Goal: Information Seeking & Learning: Learn about a topic

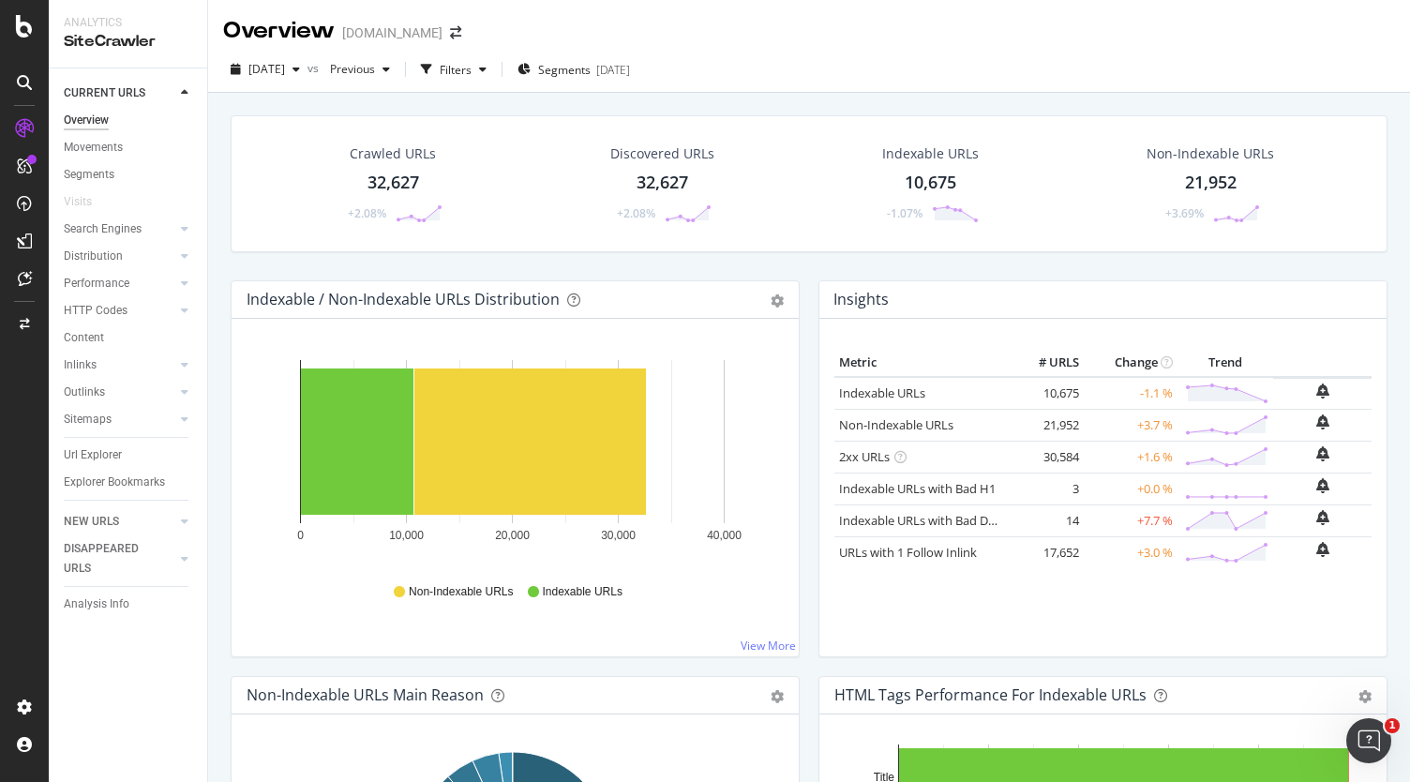
click at [1193, 182] on div "21,952" at bounding box center [1211, 183] width 52 height 24
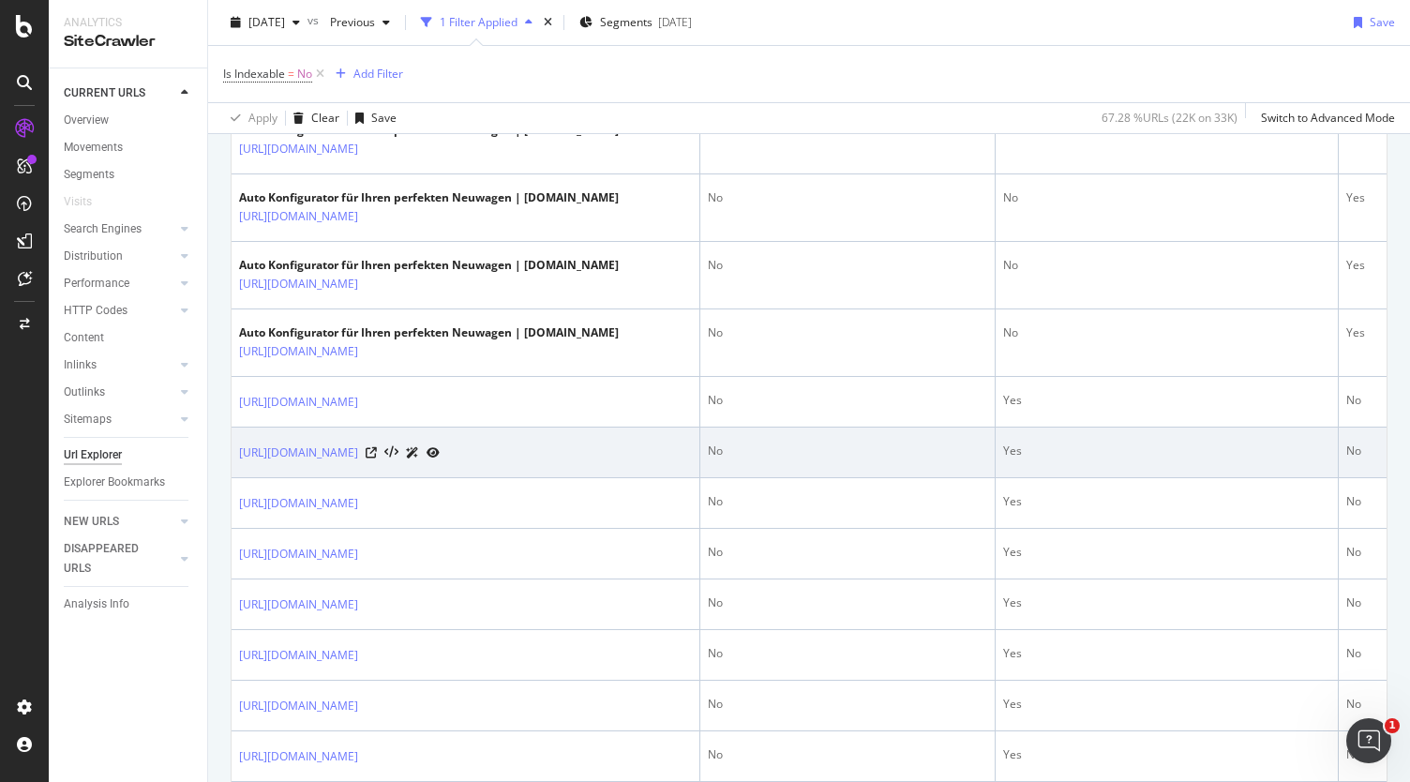
scroll to position [1037, 0]
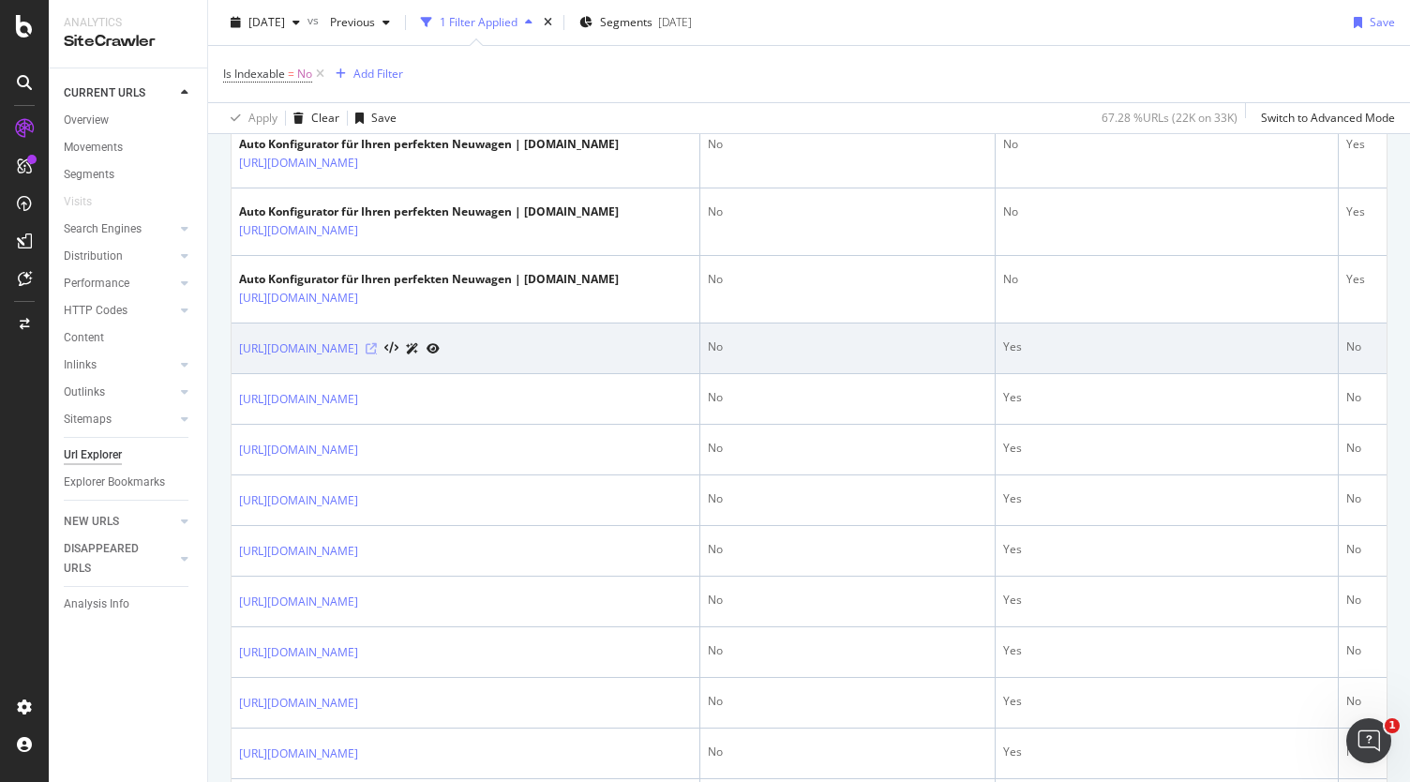
click at [377, 354] on icon at bounding box center [371, 348] width 11 height 11
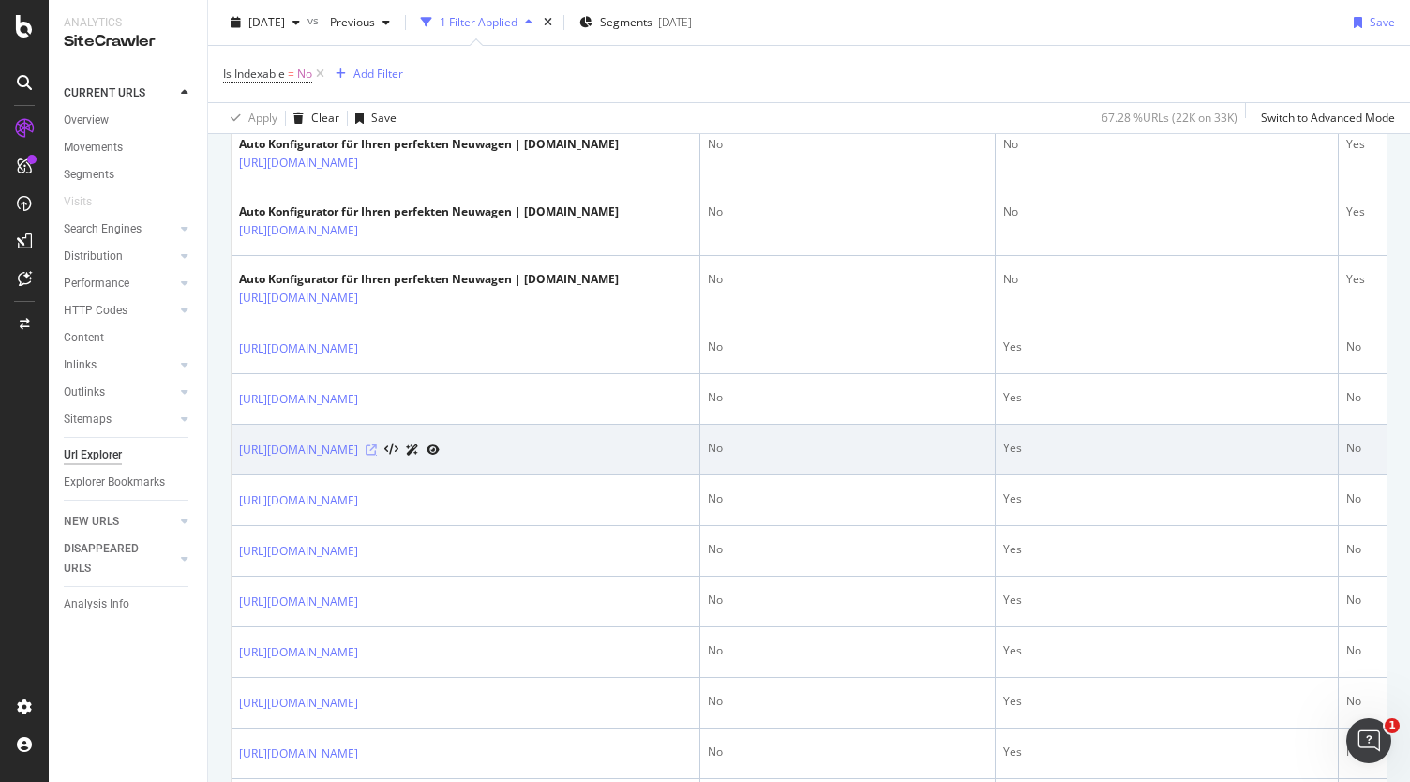
click at [377, 456] on icon at bounding box center [371, 450] width 11 height 11
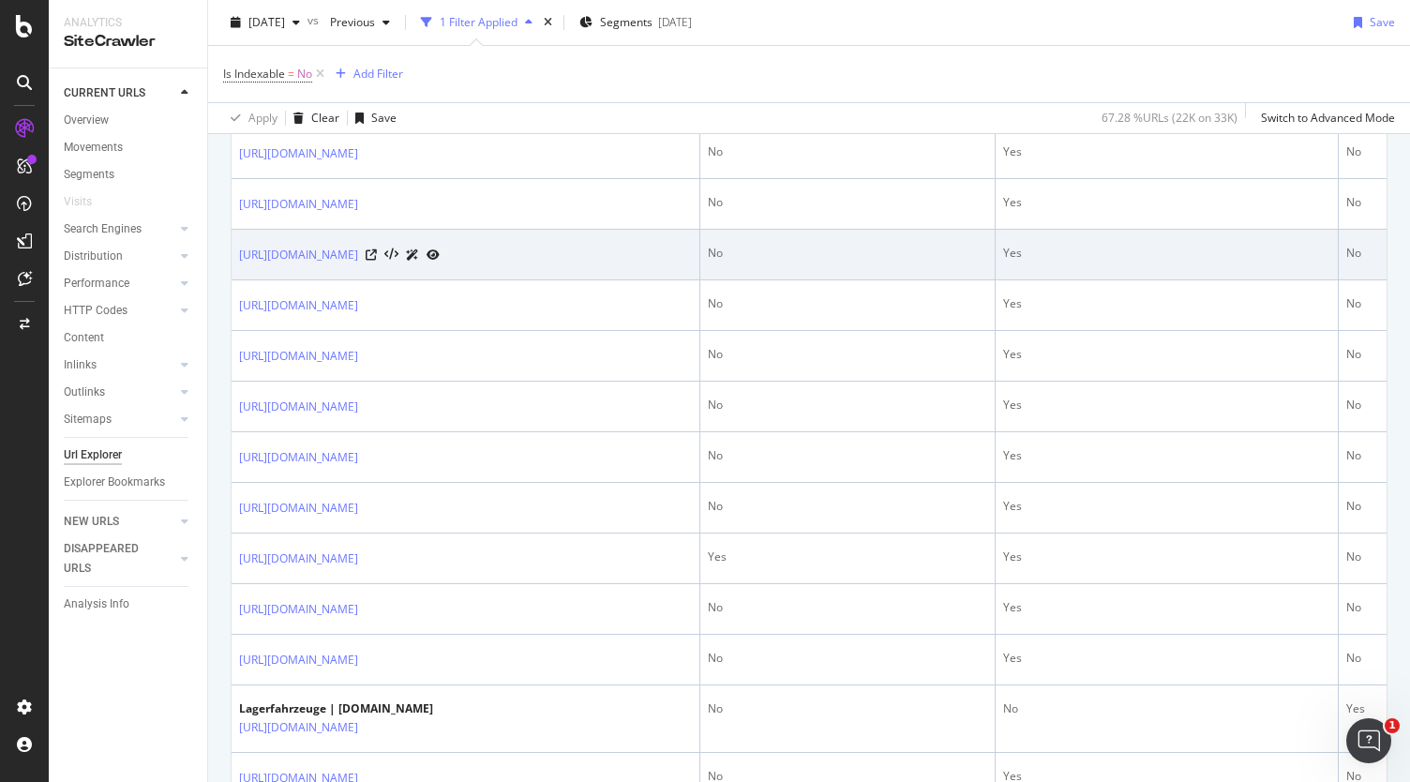
scroll to position [1290, 0]
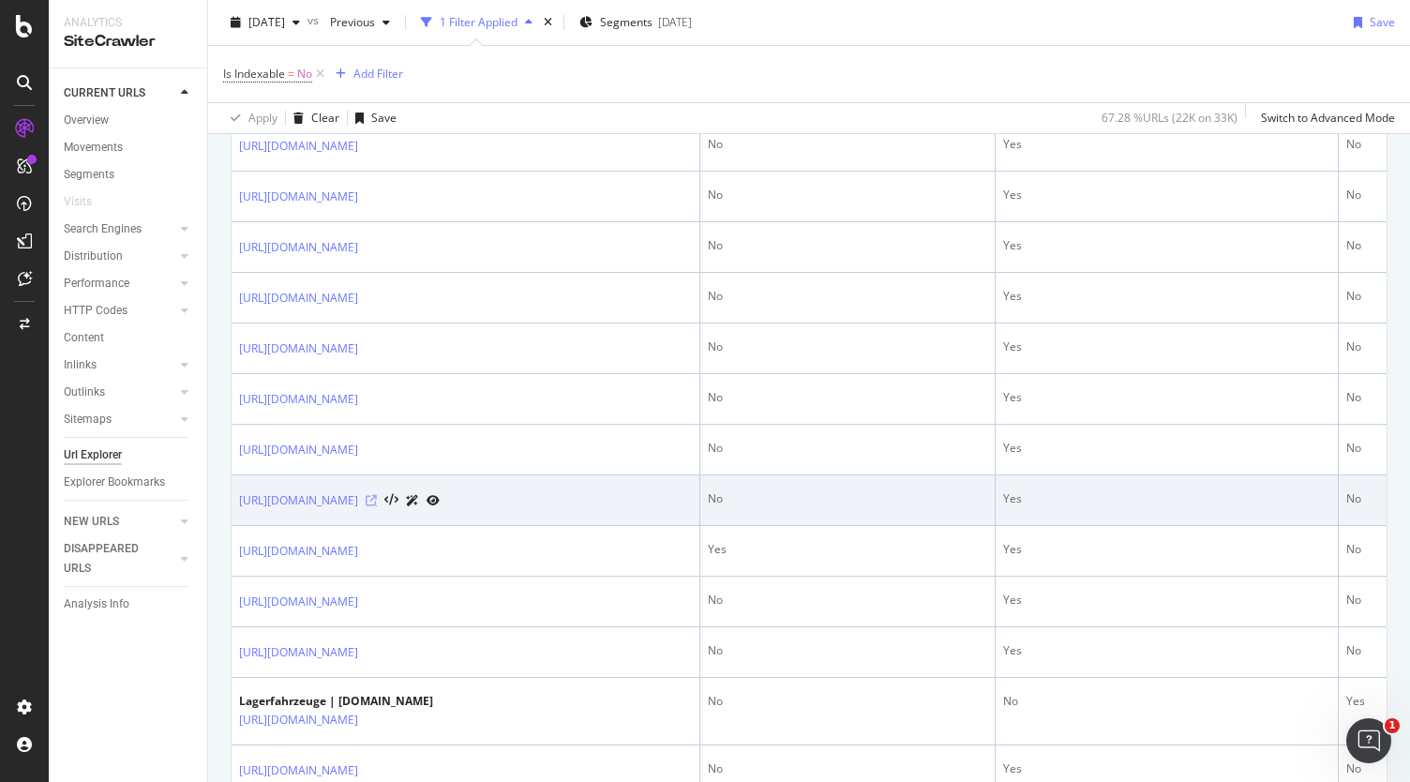
click at [377, 506] on icon at bounding box center [371, 500] width 11 height 11
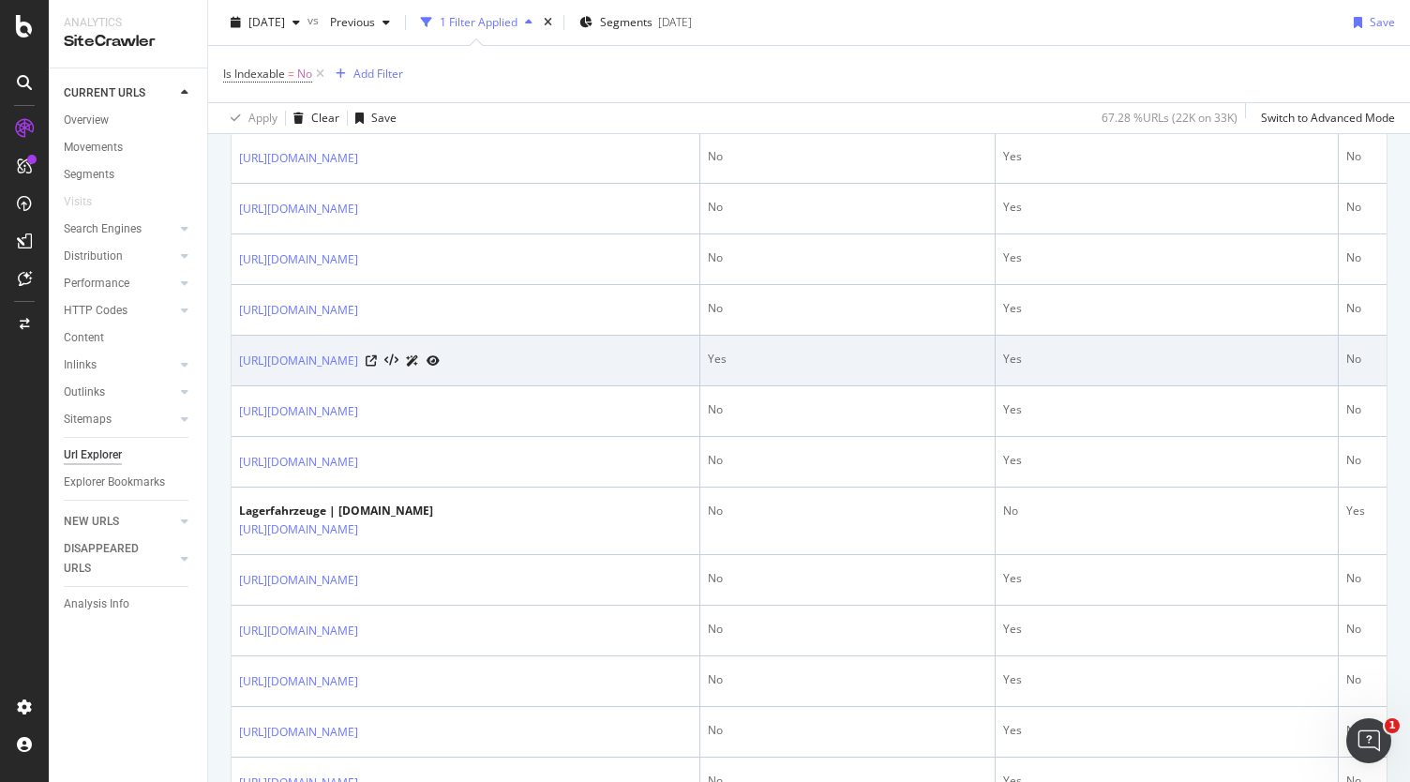
scroll to position [1486, 0]
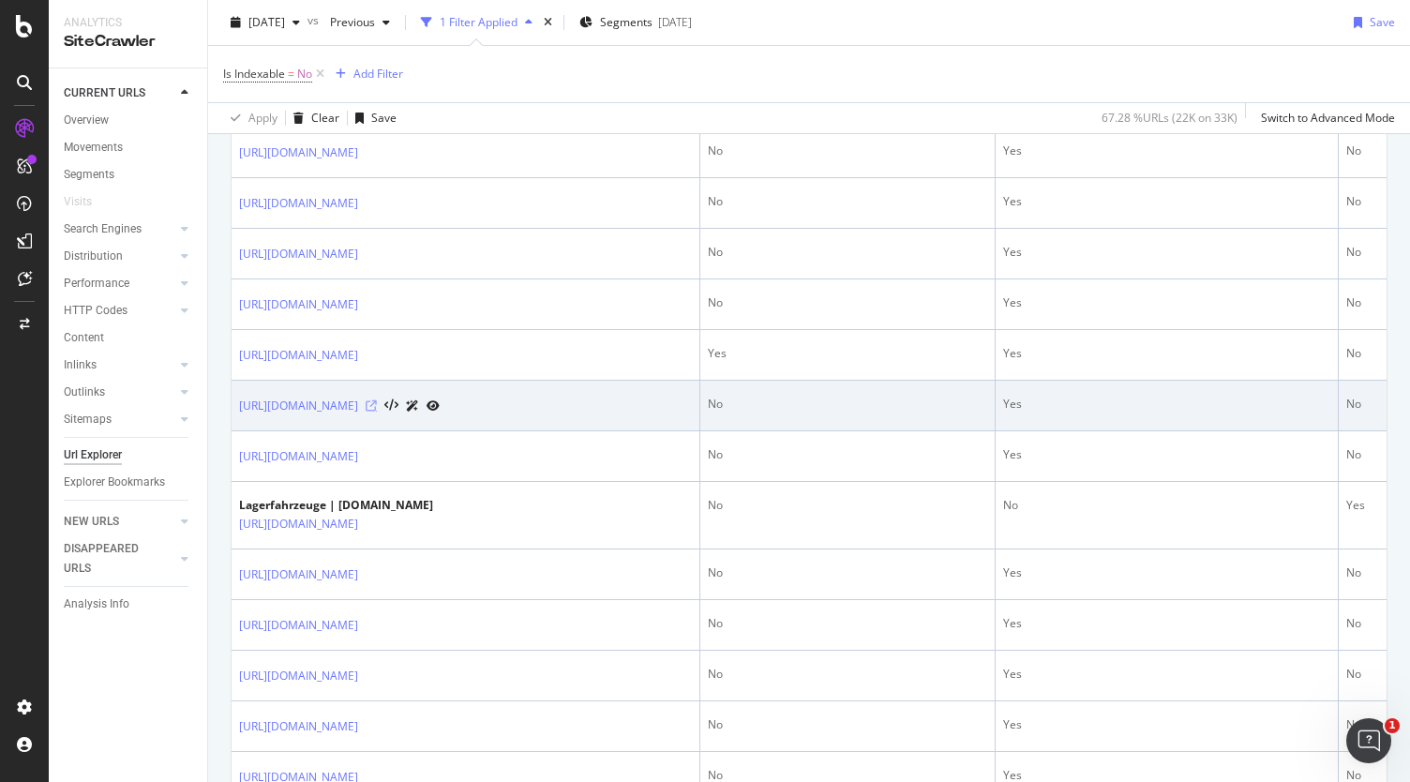
click at [377, 412] on icon at bounding box center [371, 405] width 11 height 11
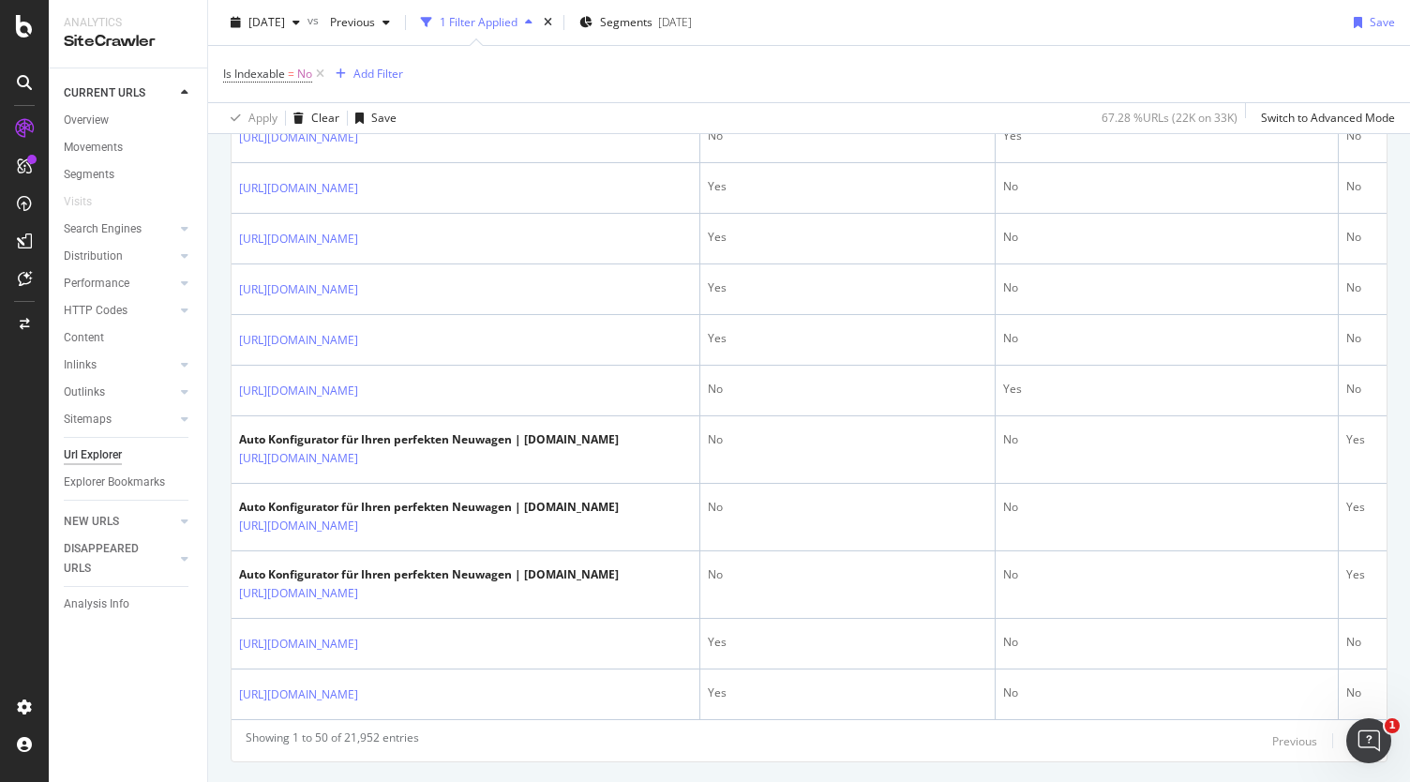
scroll to position [2841, 0]
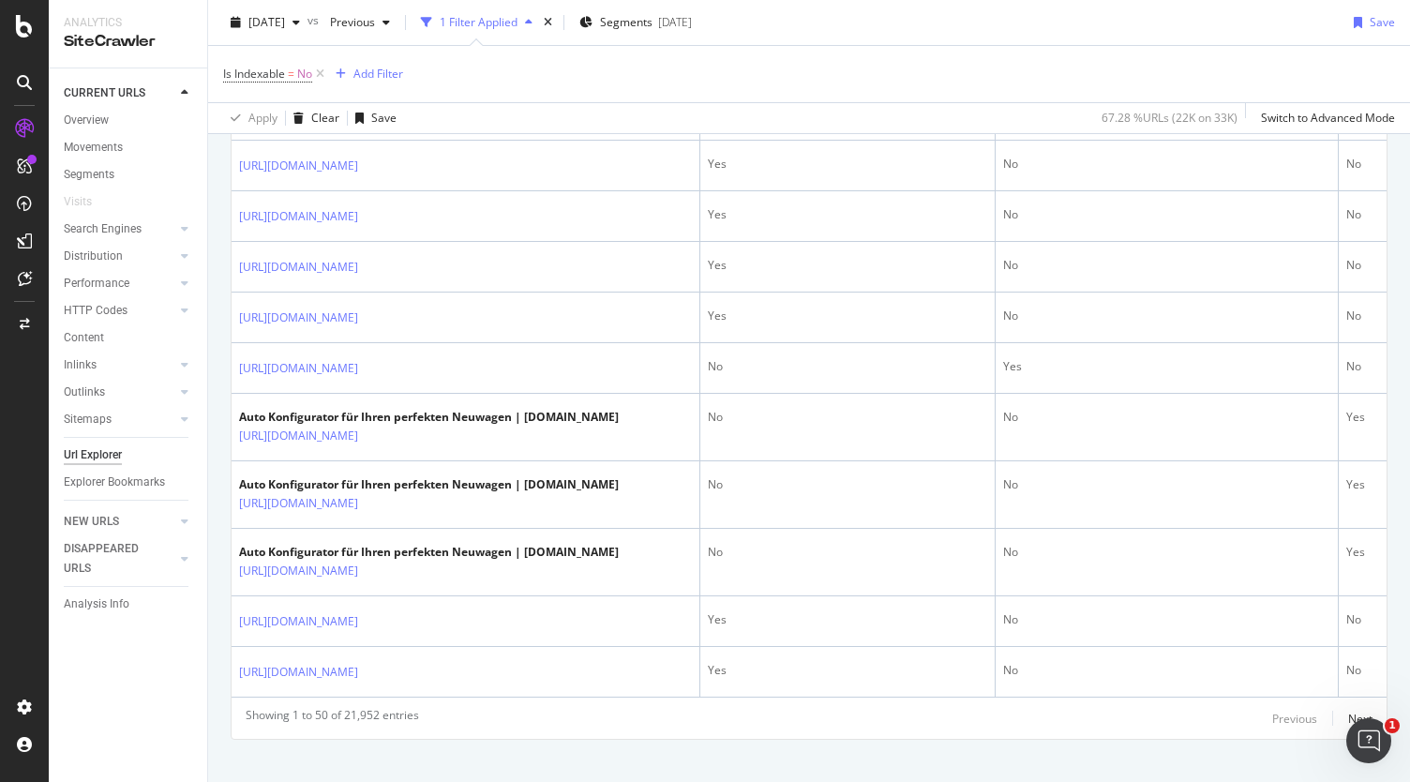
click at [465, 70] on icon at bounding box center [459, 64] width 11 height 11
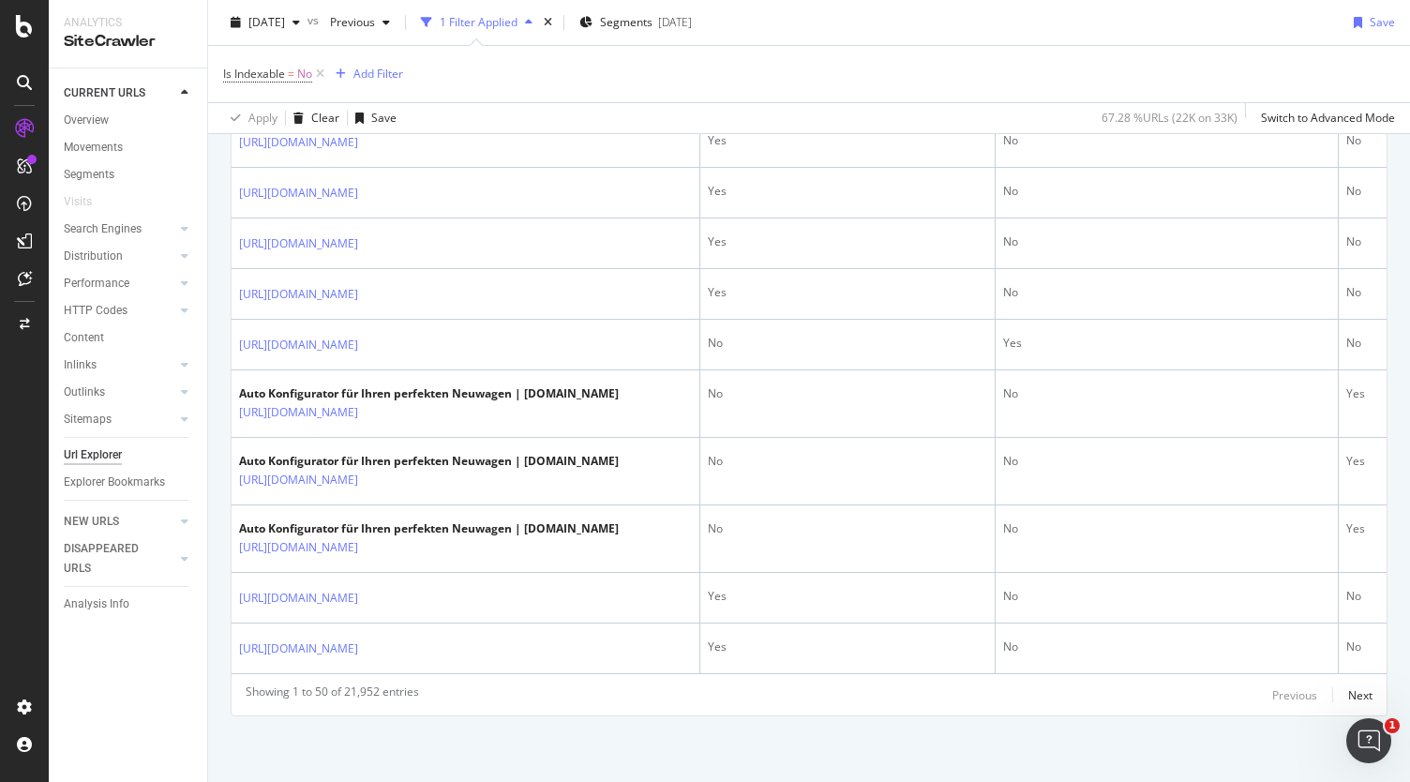
scroll to position [3629, 0]
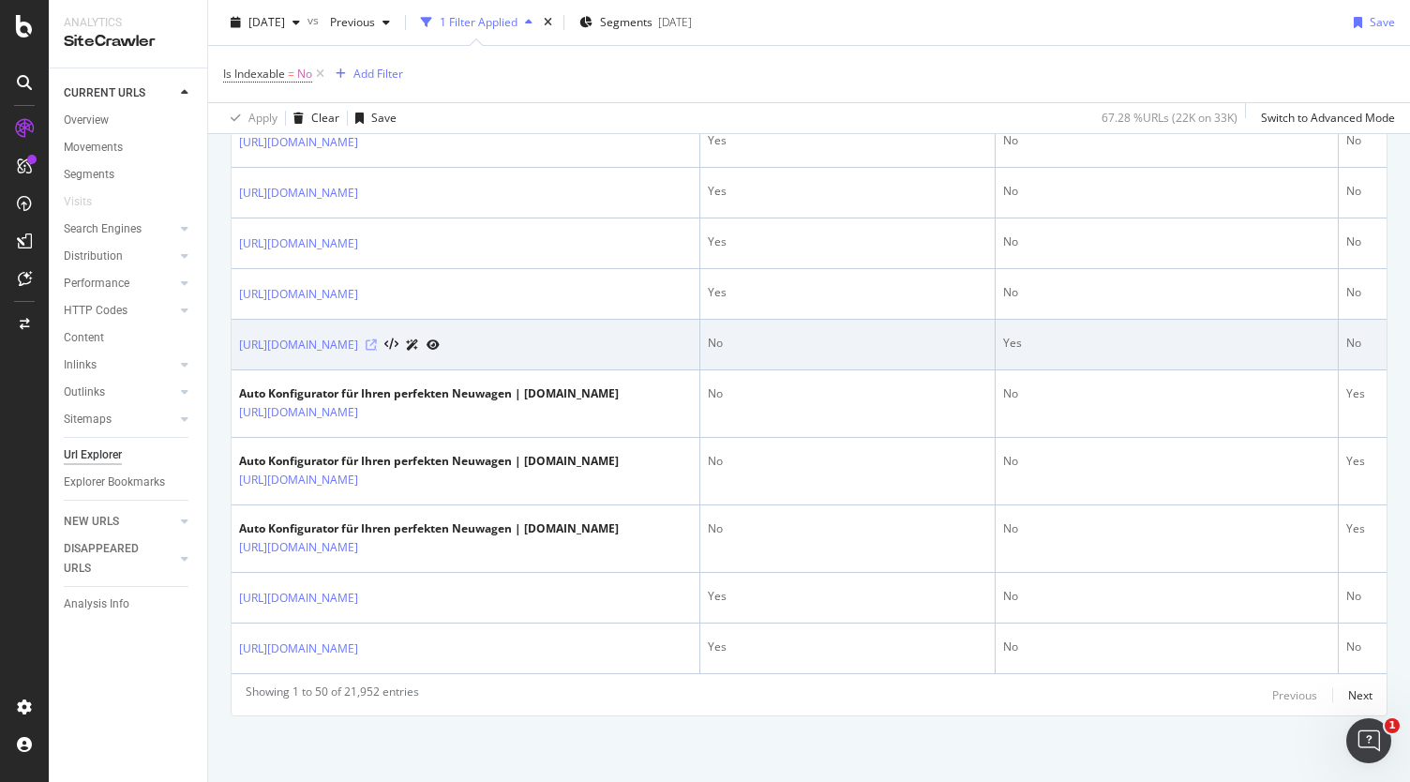
click at [377, 339] on icon at bounding box center [371, 344] width 11 height 11
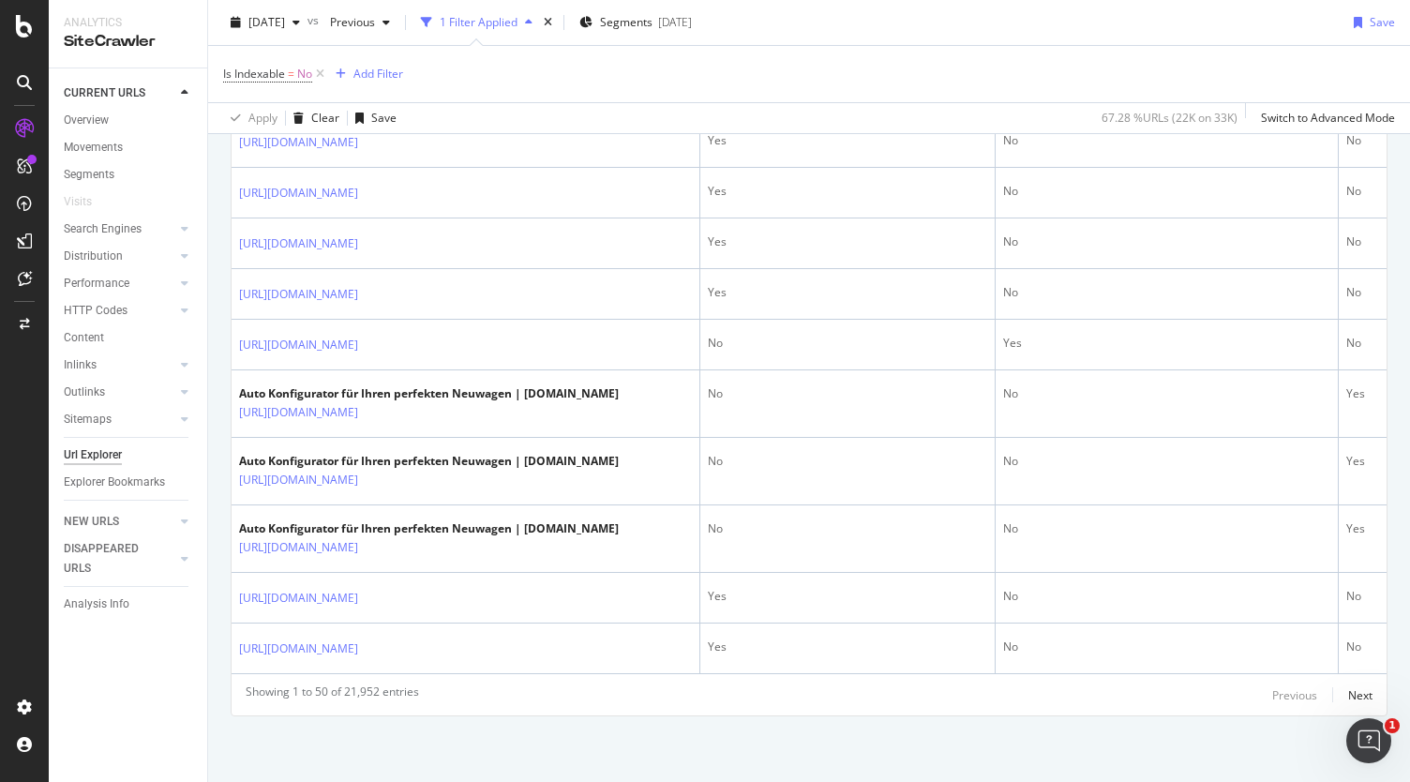
scroll to position [2924, 0]
click at [465, 47] on icon at bounding box center [459, 41] width 11 height 11
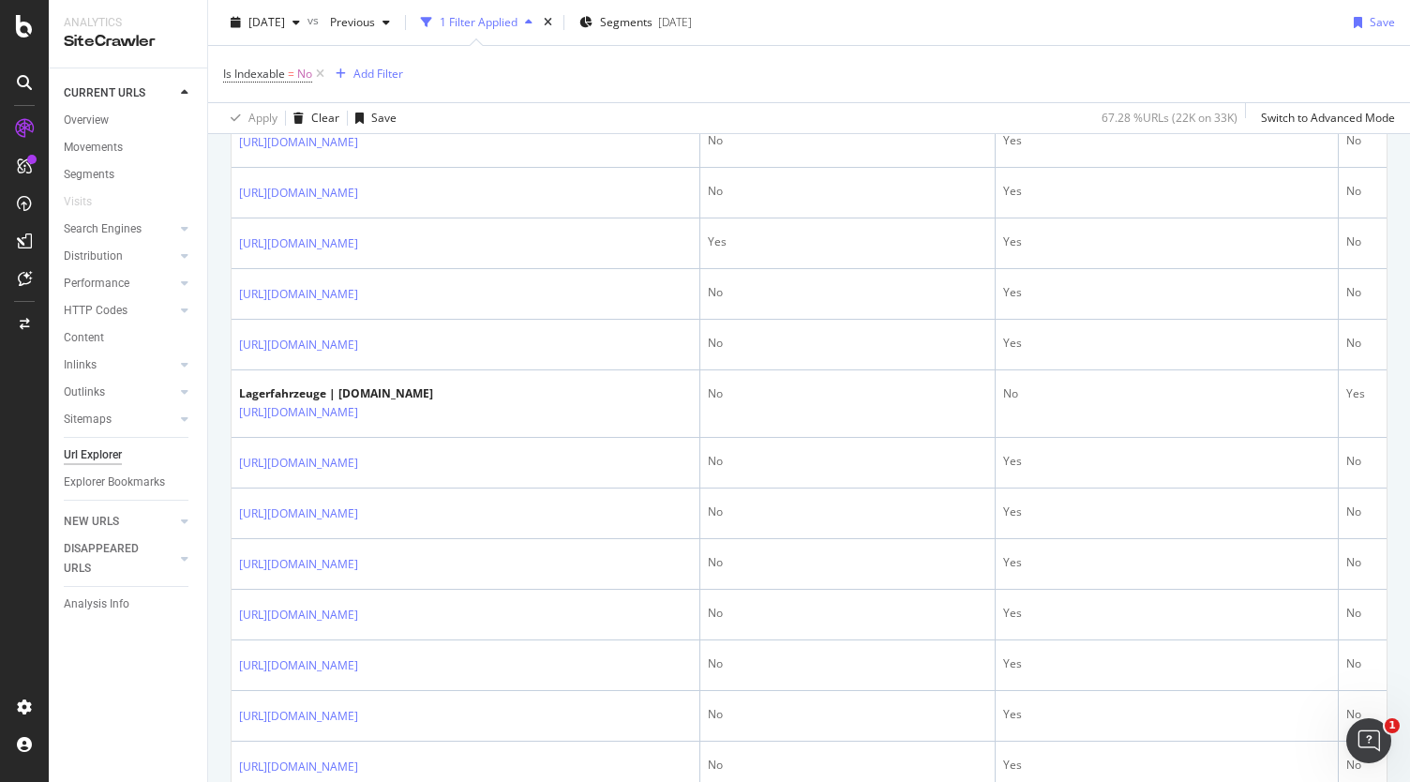
scroll to position [1523, 0]
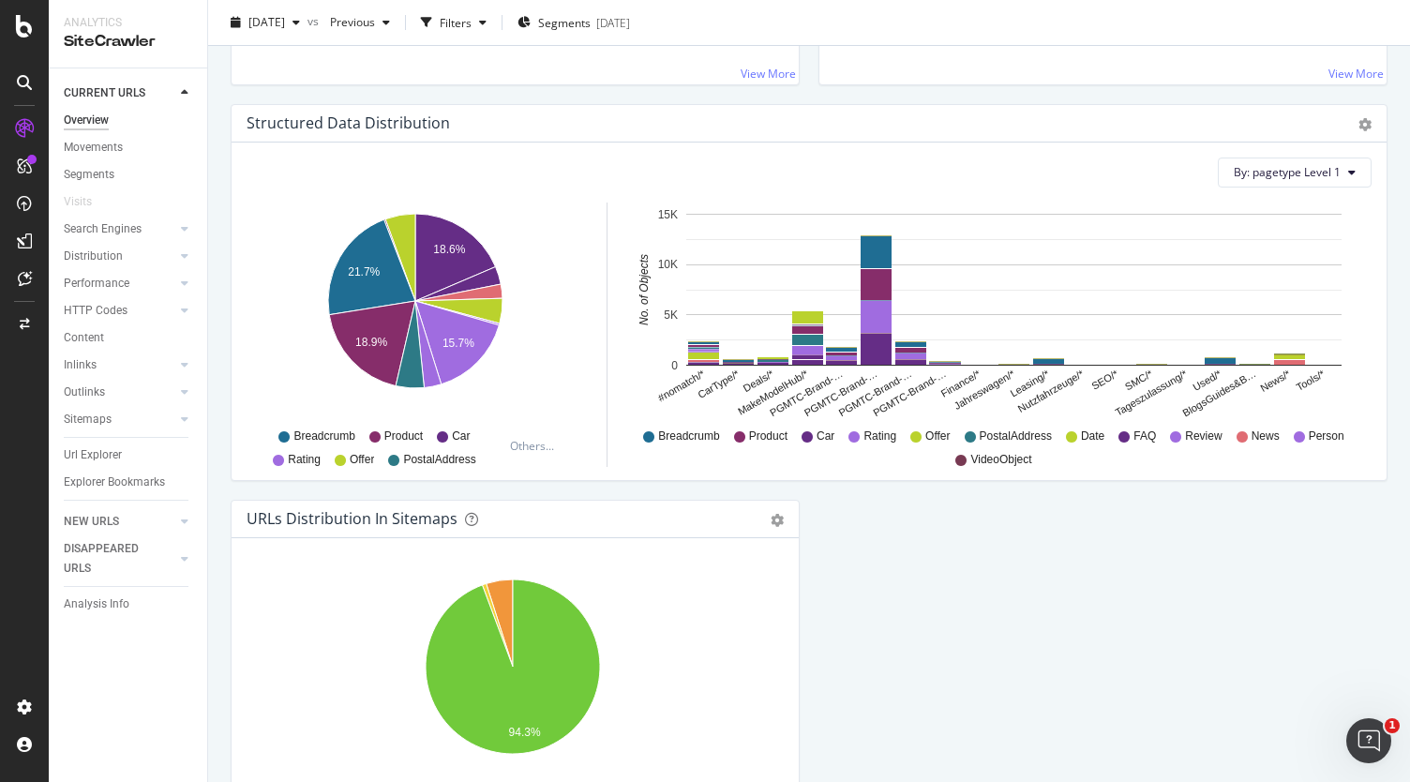
scroll to position [1934, 0]
